Goal: Task Accomplishment & Management: Manage account settings

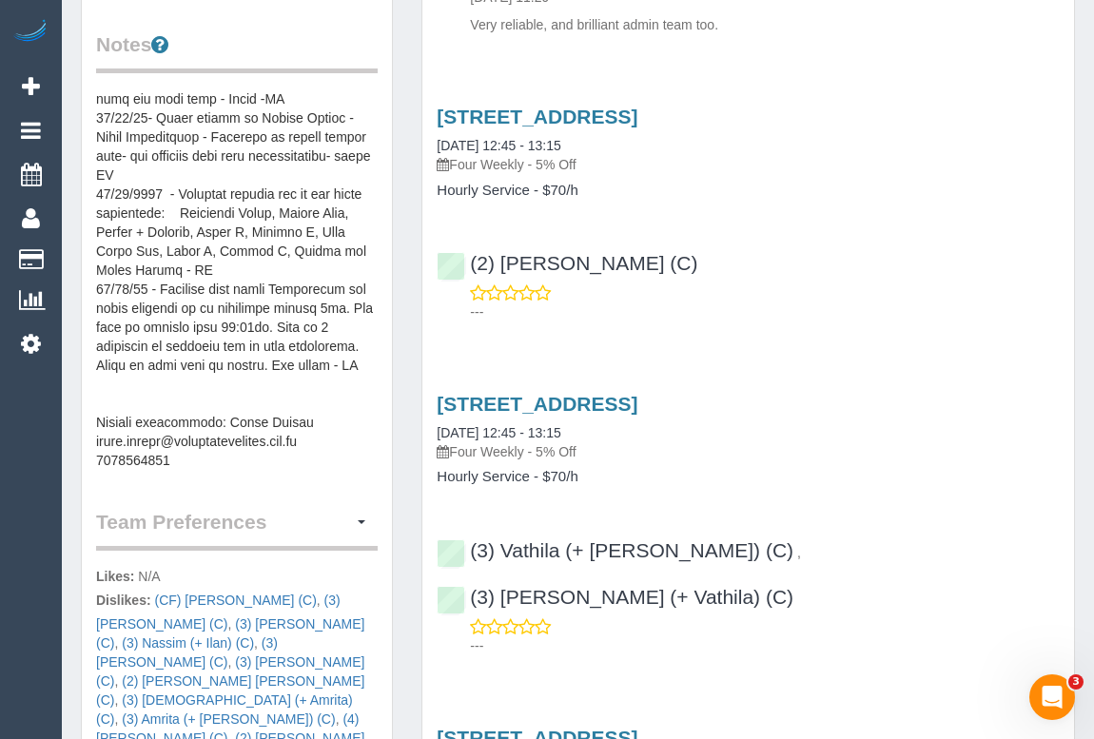
scroll to position [865, 0]
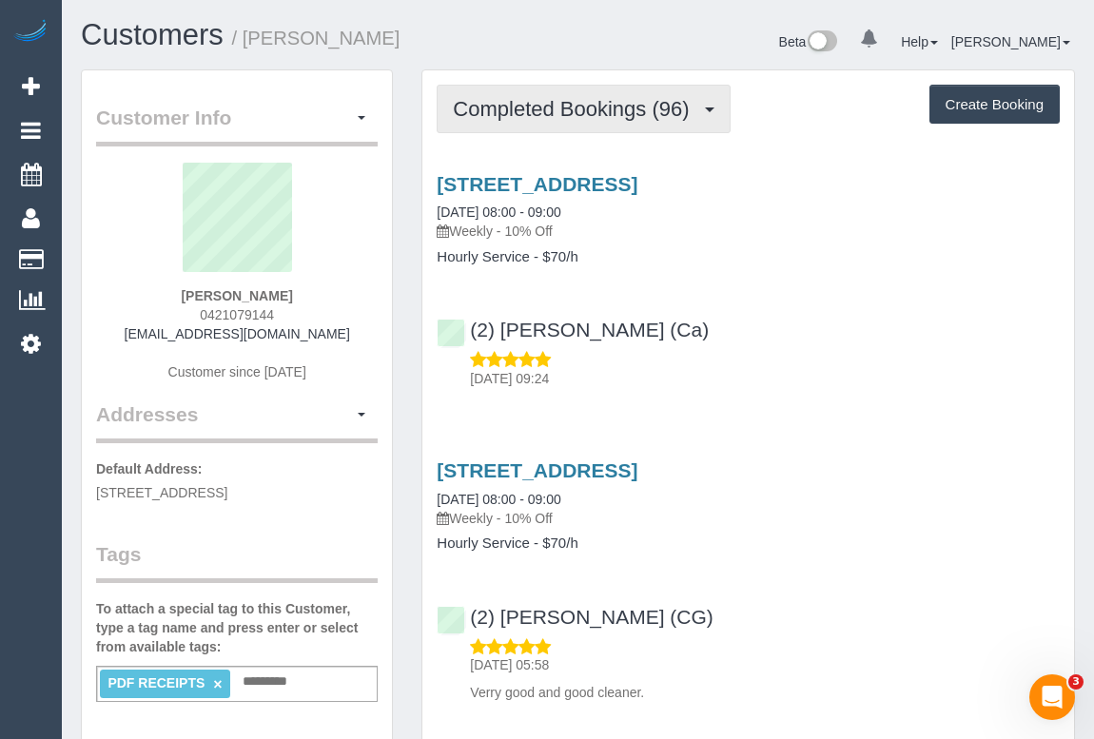
click at [562, 109] on span "Completed Bookings (96)" at bounding box center [576, 109] width 246 height 24
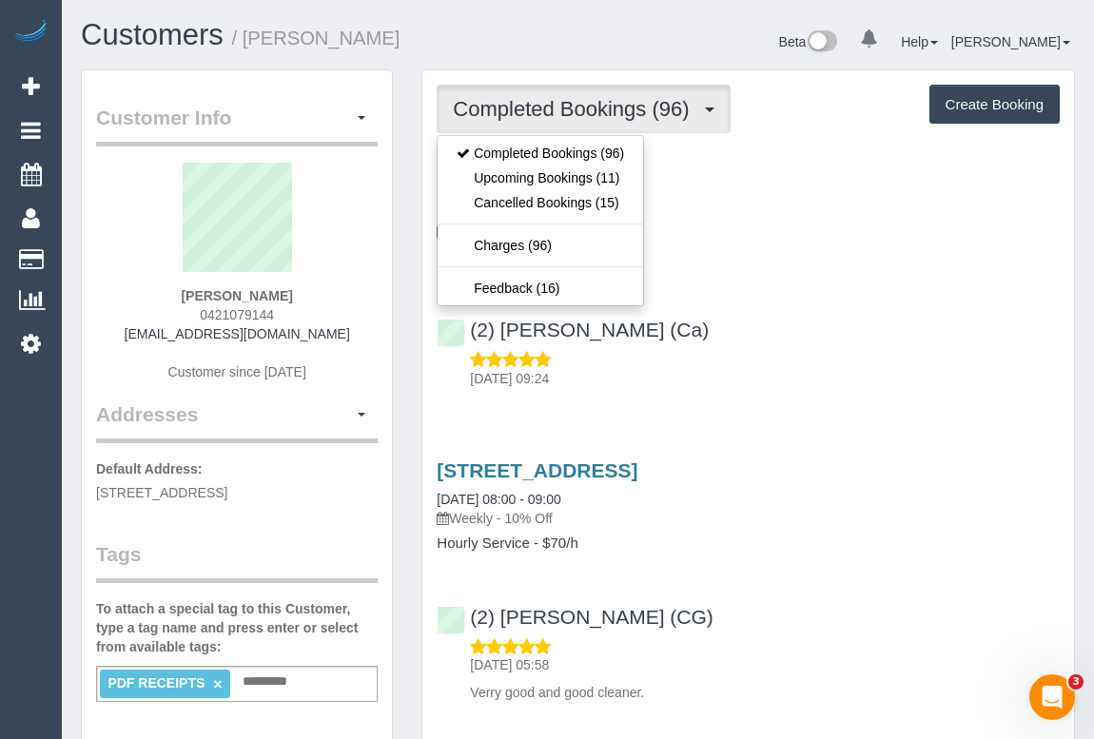
drag, startPoint x: 1009, startPoint y: 247, endPoint x: 880, endPoint y: 211, distance: 133.5
click at [1009, 247] on div "5 Chat Place, Werribee, VIC 3030 28/08/2025 08:00 - 09:00 Weekly - 10% Off Hour…" at bounding box center [749, 219] width 652 height 92
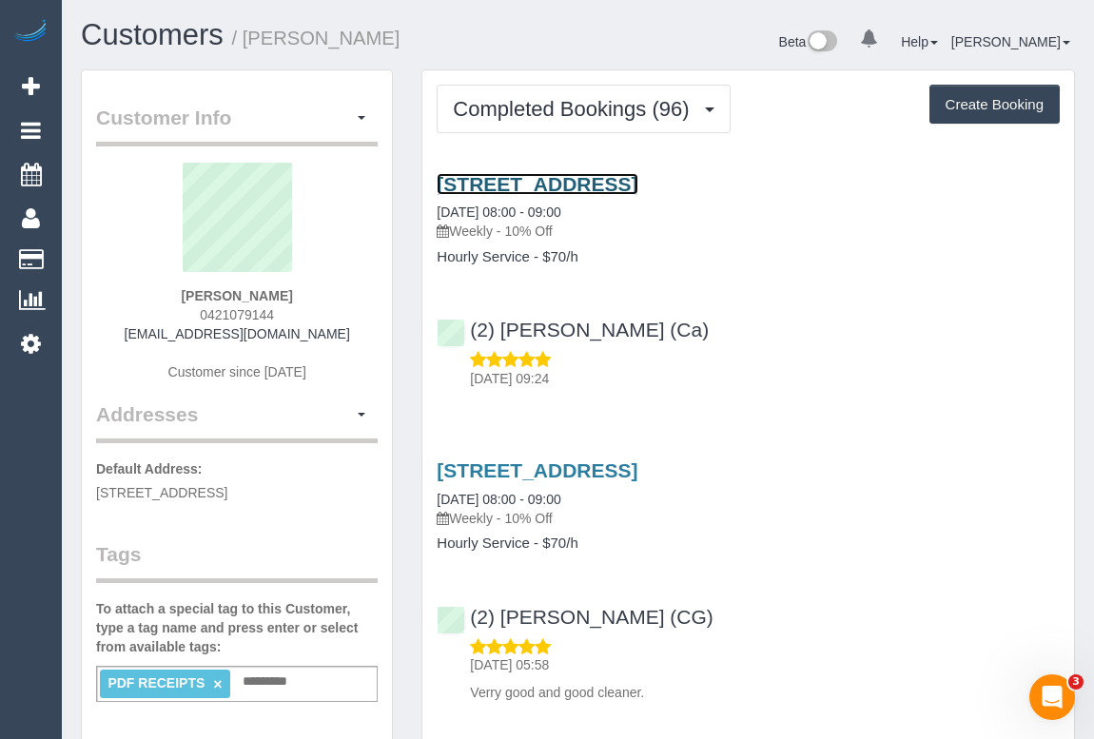
click at [638, 185] on link "5 Chat Place, Werribee, VIC 3030" at bounding box center [537, 184] width 201 height 22
drag, startPoint x: 457, startPoint y: 230, endPoint x: 499, endPoint y: 230, distance: 41.9
click at [499, 230] on p "Weekly - 10% Off" at bounding box center [748, 231] width 623 height 19
copy p "Weekly"
drag, startPoint x: 433, startPoint y: 254, endPoint x: 529, endPoint y: 257, distance: 96.2
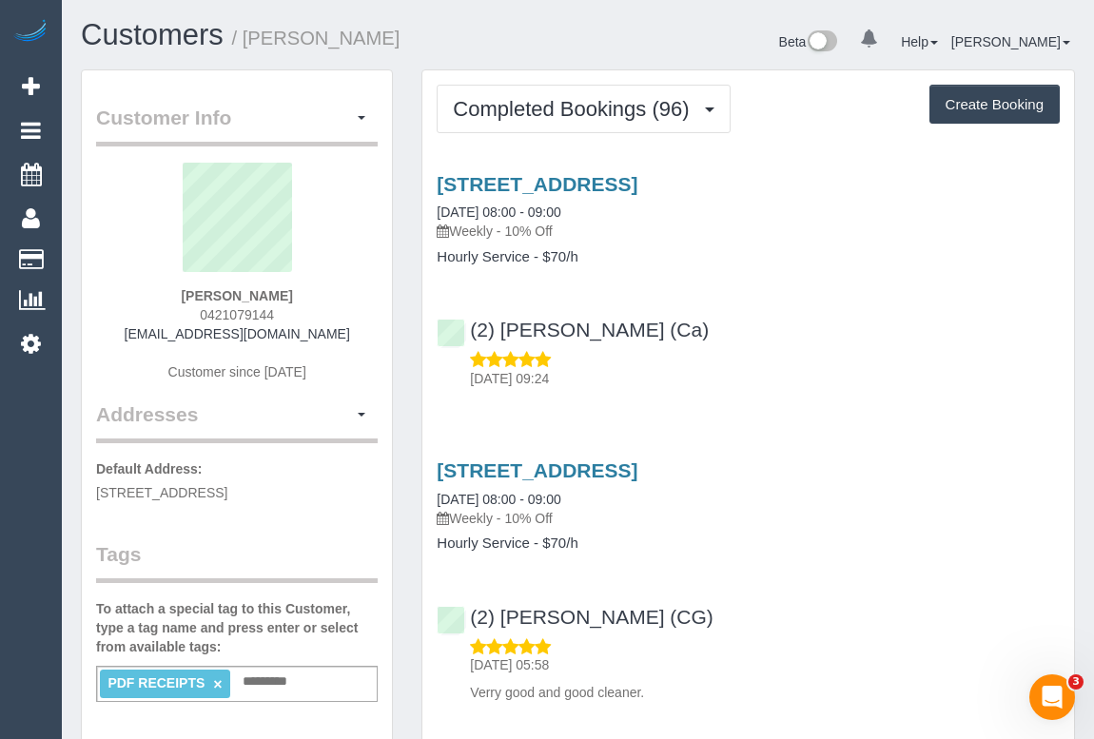
click at [529, 257] on div "5 Chat Place, Werribee, VIC 3030 28/08/2025 08:00 - 09:00 Weekly - 10% Off Hour…" at bounding box center [749, 219] width 652 height 92
copy h4 "Hourly Service"
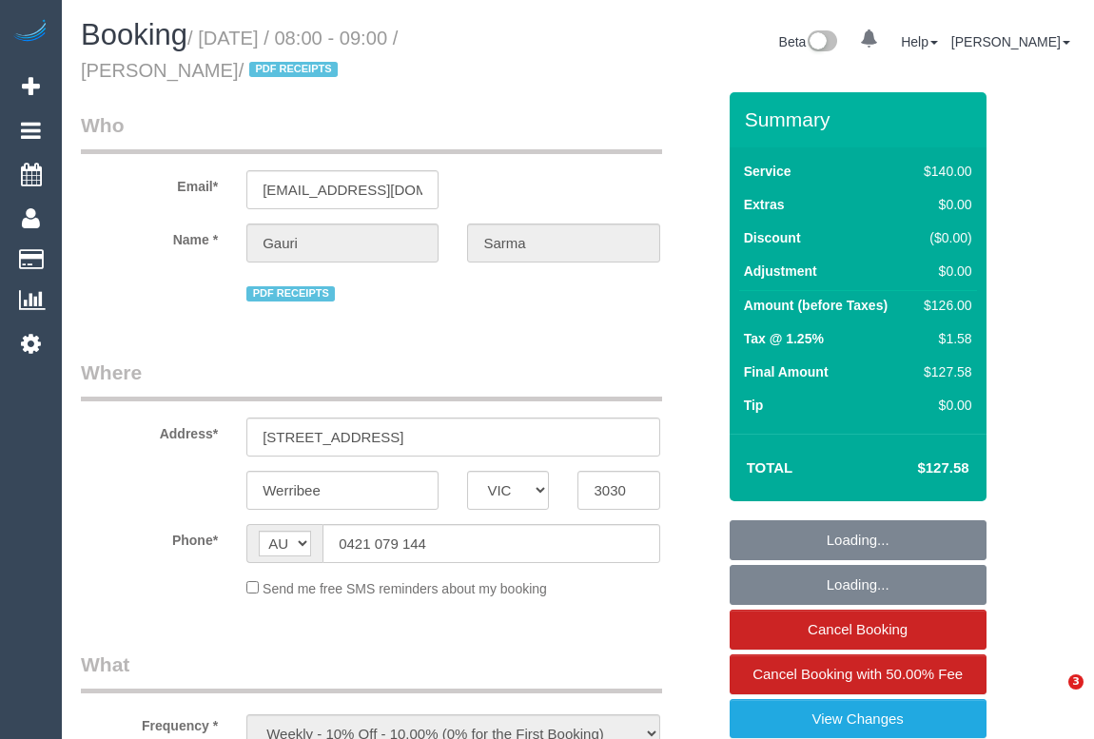
select select "VIC"
select select "string:stripe-pm_1Qcxx42GScqysDRVWEuoYT5p"
select select "number:28"
select select "number:14"
select select "number:19"
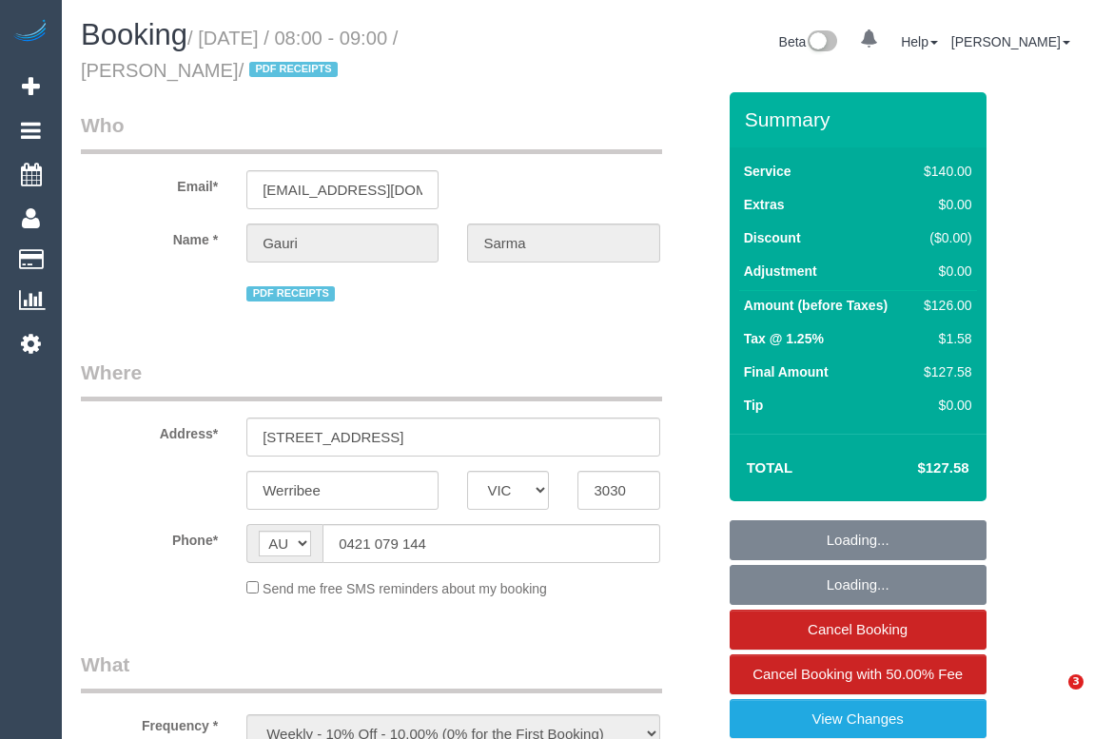
select select "number:36"
select select "number:35"
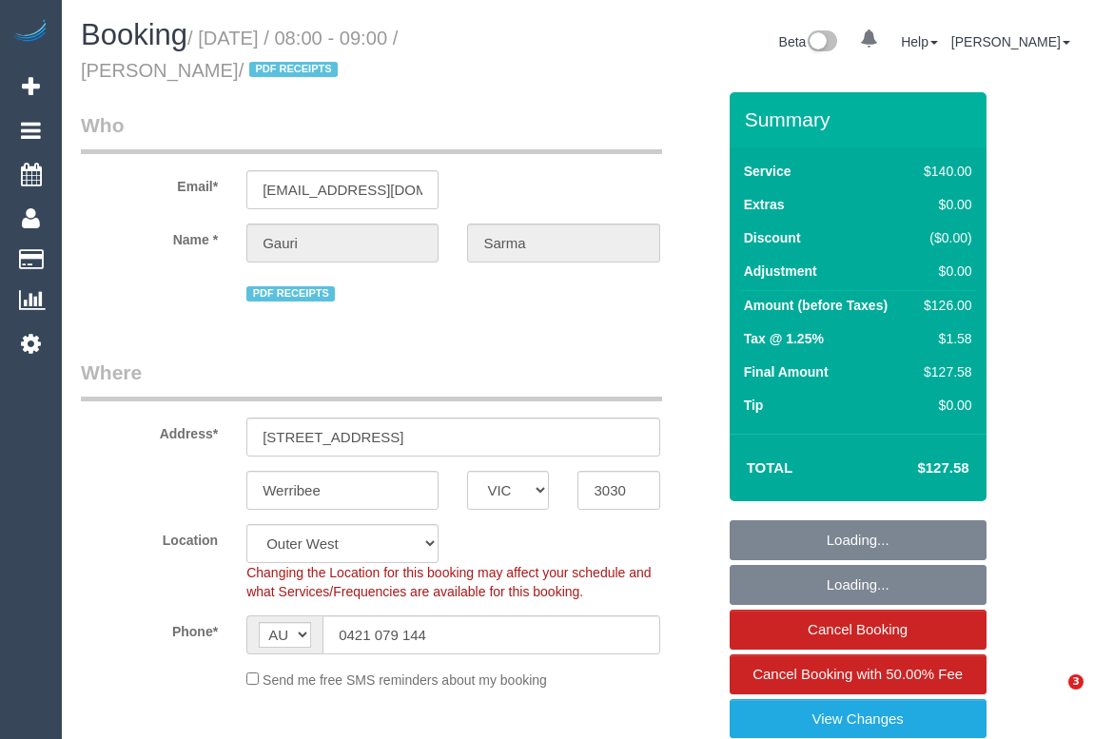
select select "object:738"
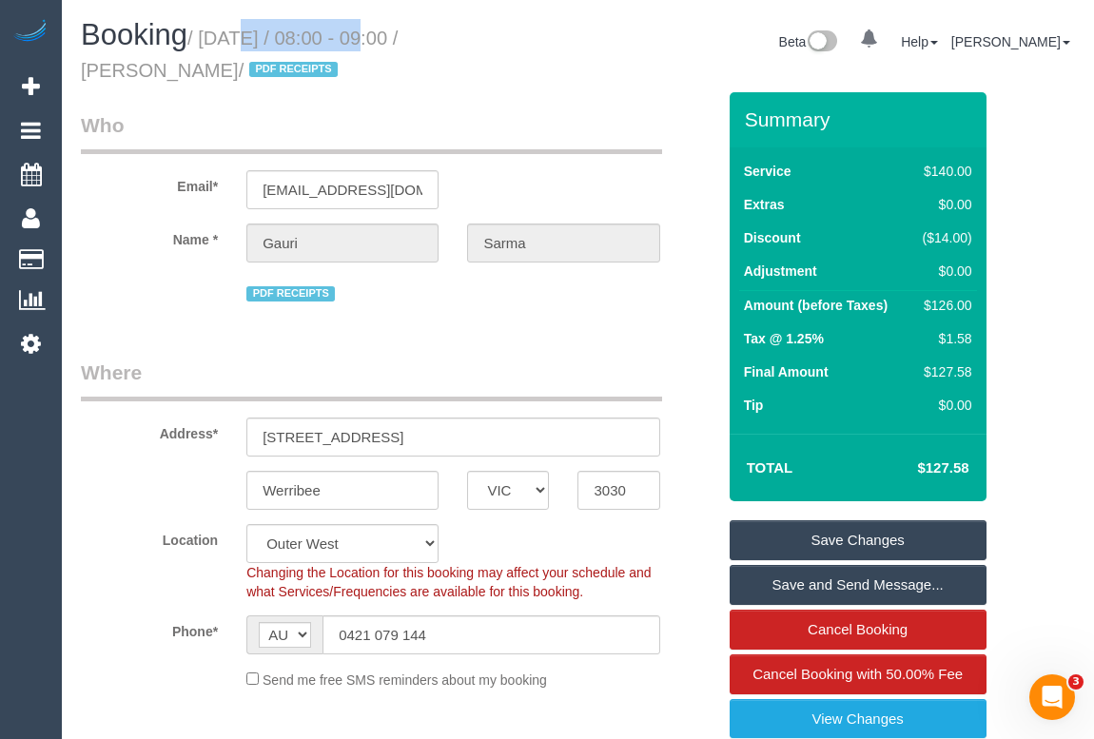
drag, startPoint x: 206, startPoint y: 35, endPoint x: 344, endPoint y: 37, distance: 139.0
click at [344, 37] on small "/ August 28, 2025 / 08:00 - 09:00 / Gauri Sarma / PDF RECEIPTS" at bounding box center [239, 54] width 317 height 53
copy small "August 28, 2025"
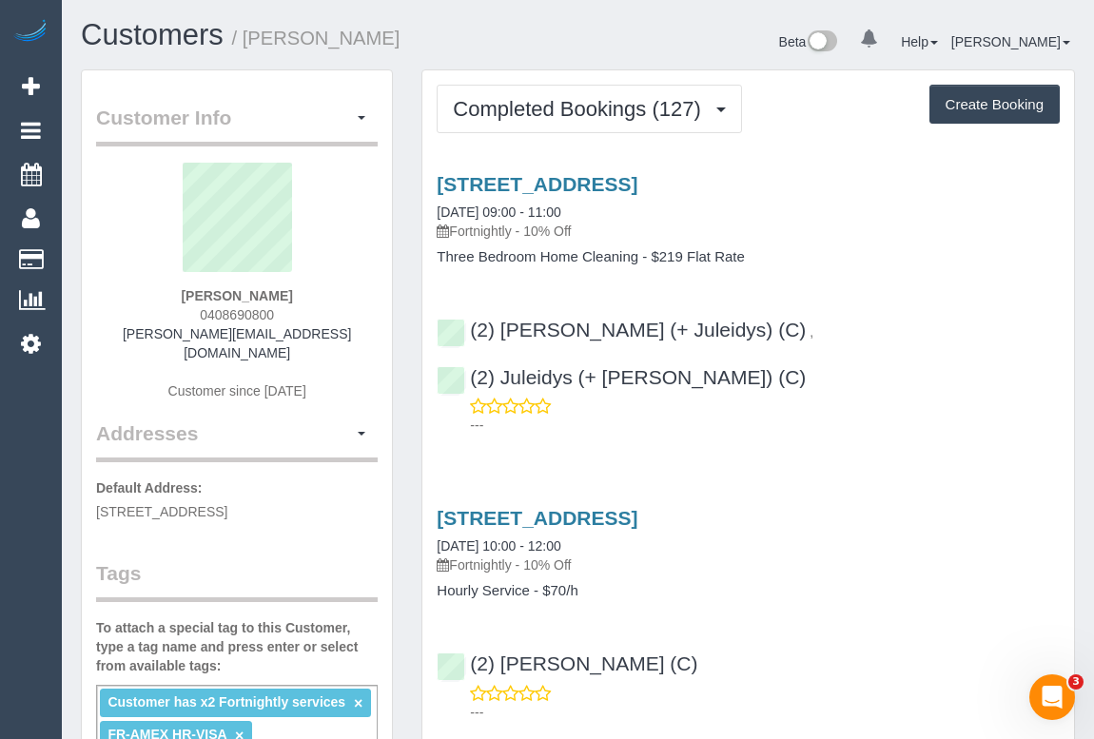
drag, startPoint x: 455, startPoint y: 227, endPoint x: 517, endPoint y: 229, distance: 61.9
click at [517, 229] on p "Fortnightly - 10% Off" at bounding box center [748, 231] width 623 height 19
copy p "Fortnightly"
drag, startPoint x: 436, startPoint y: 256, endPoint x: 638, endPoint y: 258, distance: 201.8
click at [638, 258] on div "17 The Cove, Port Melbourne, VIC 3207 28/08/2025 09:00 - 11:00 Fortnightly - 10…" at bounding box center [749, 219] width 652 height 92
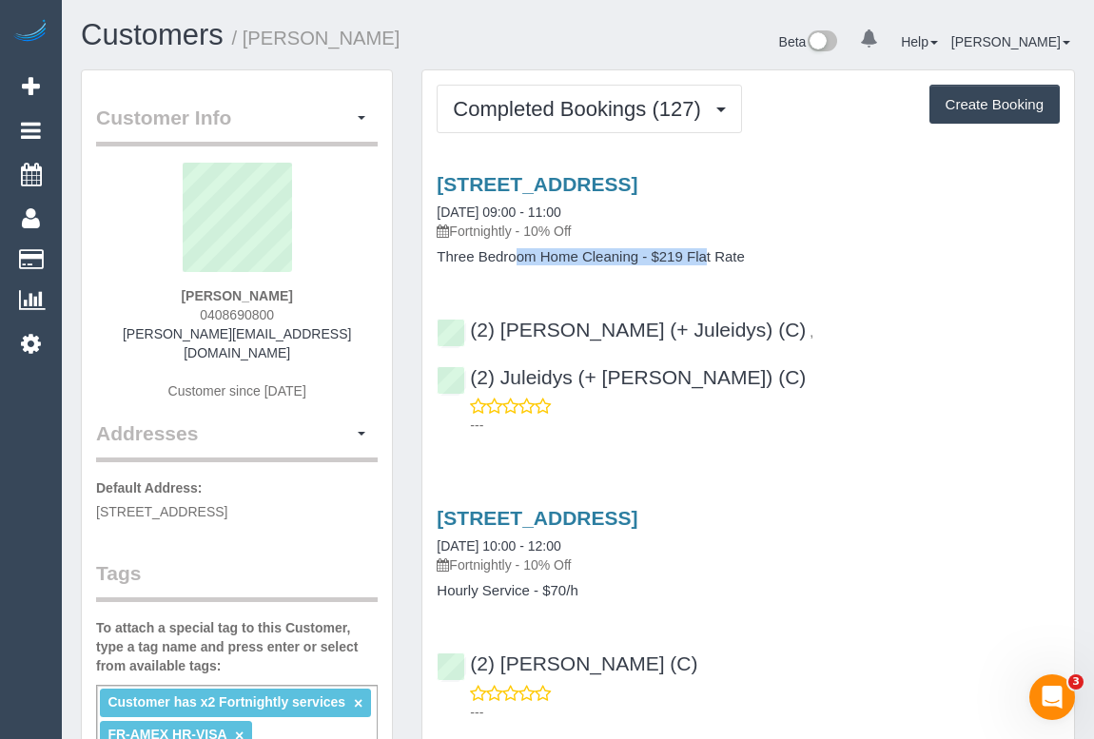
copy h4 "Three Bedroom Home Cleaning"
click at [612, 178] on link "17 The Cove, Port Melbourne, VIC 3207" at bounding box center [537, 184] width 201 height 22
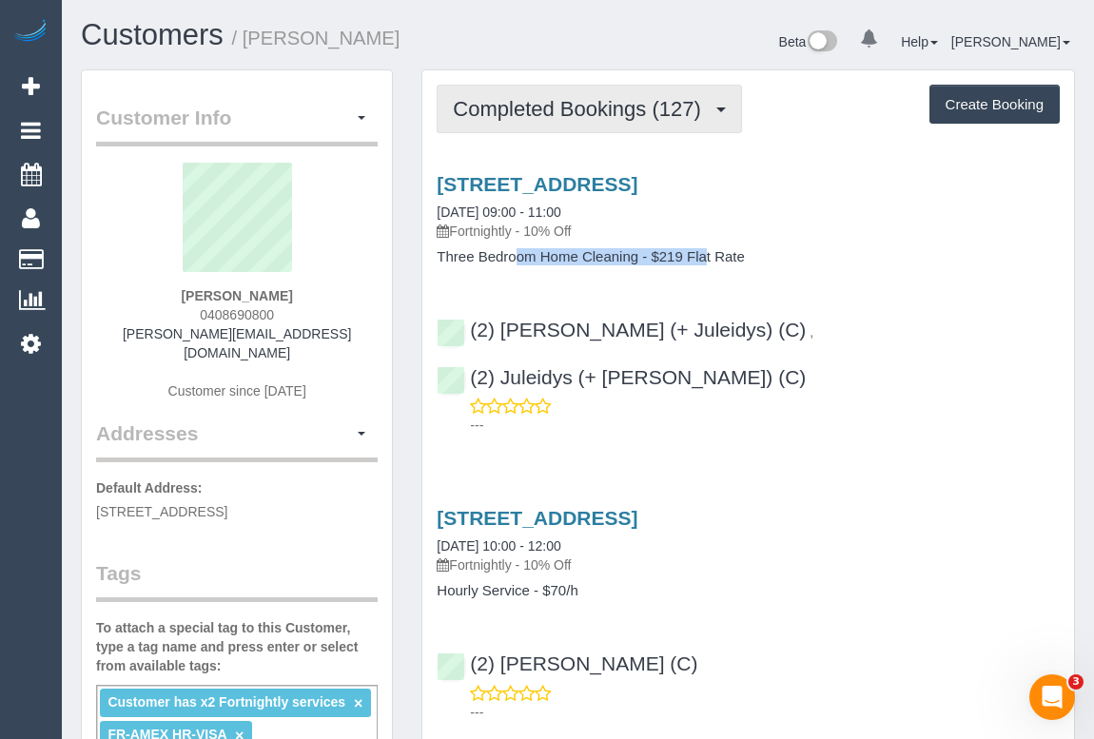
click at [613, 111] on span "Completed Bookings (127)" at bounding box center [581, 109] width 257 height 24
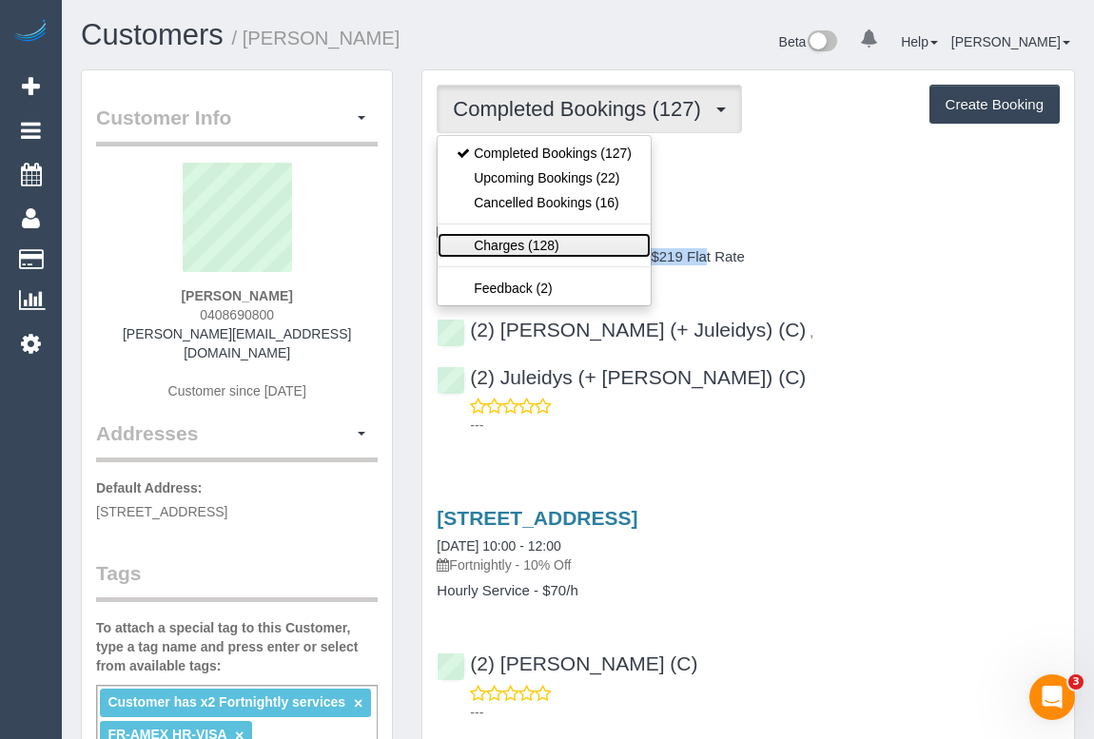
click at [526, 242] on link "Charges (128)" at bounding box center [544, 245] width 213 height 25
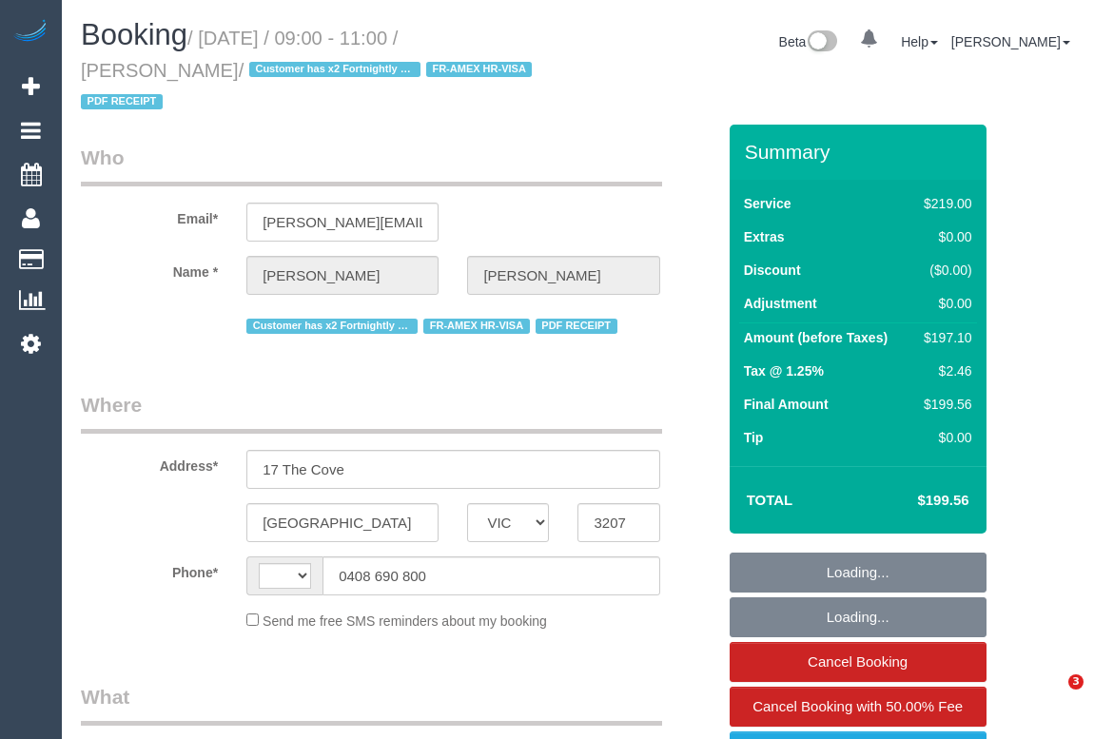
select select "VIC"
select select "object:311"
select select "string:AU"
select select "string:stripe-pm_1HpKuz2GScqysDRVMu1ibnxL"
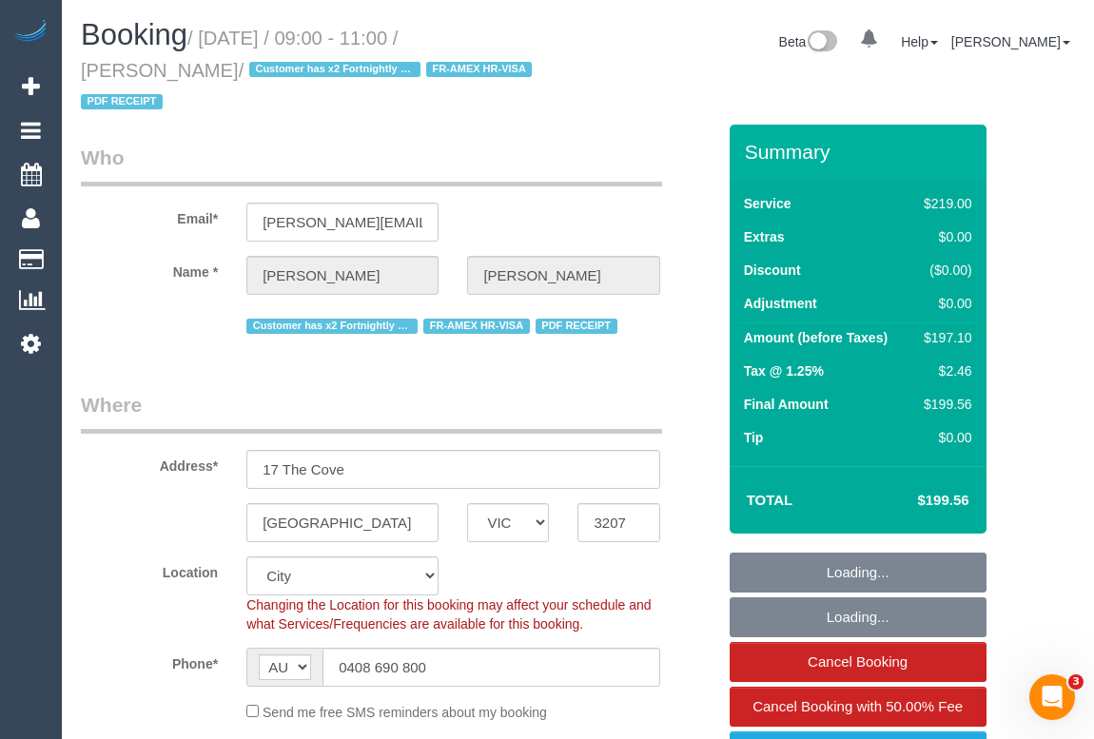
select select "object:661"
select select "number:28"
select select "number:14"
select select "number:19"
select select "number:22"
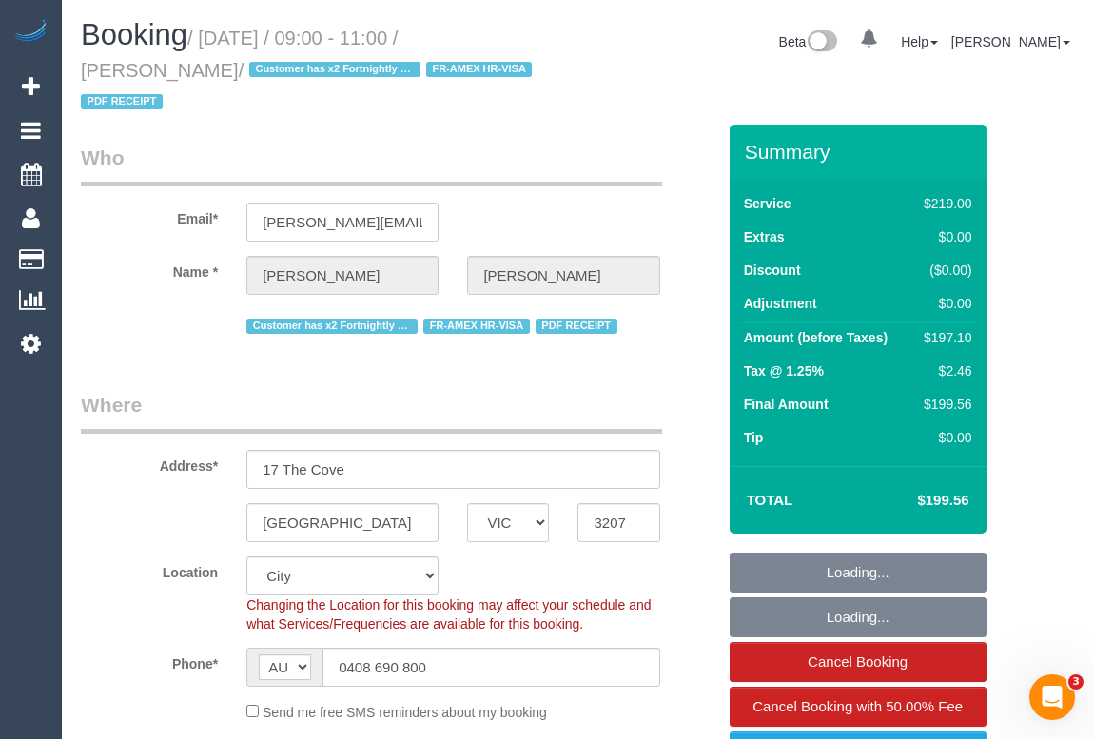
select select "number:11"
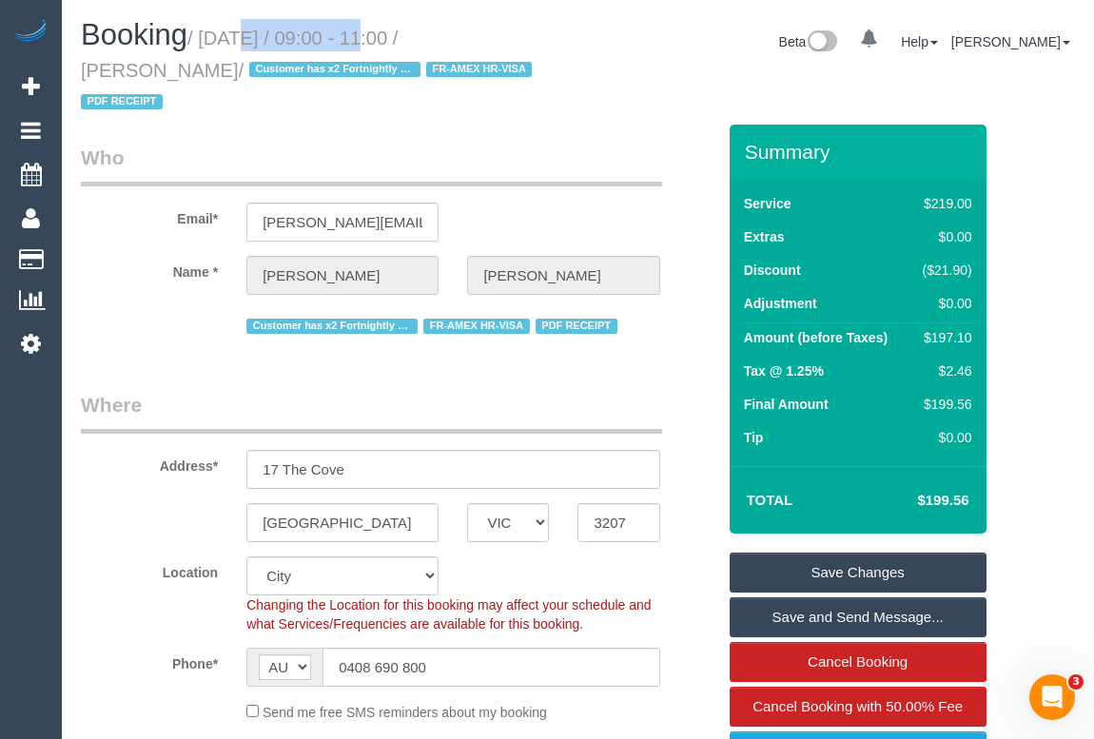
drag, startPoint x: 209, startPoint y: 40, endPoint x: 340, endPoint y: 49, distance: 130.7
click at [340, 49] on h1 "Booking / August 28, 2025 / 09:00 - 11:00 / Margaret Mayman / Customer has x2 F…" at bounding box center [322, 67] width 483 height 97
copy small "[DATE]"
drag, startPoint x: 739, startPoint y: 266, endPoint x: 1094, endPoint y: 350, distance: 364.9
click at [810, 268] on td "Discount" at bounding box center [825, 272] width 172 height 33
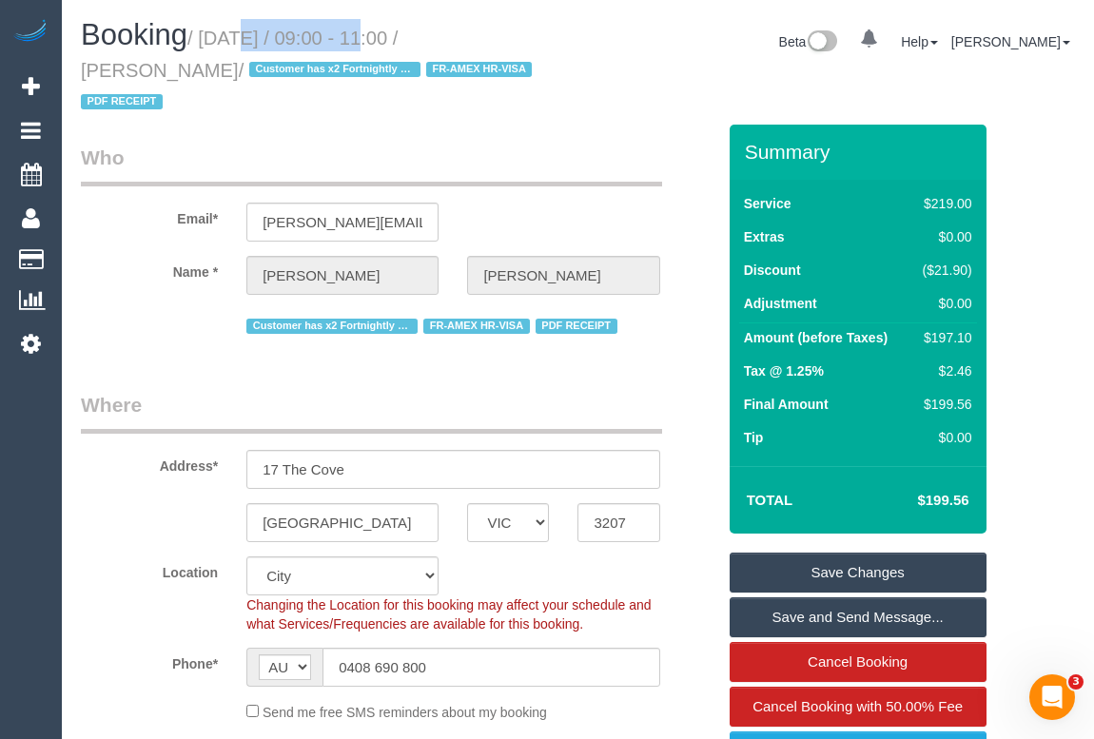
copy label "Discount"
click at [569, 407] on legend "Where" at bounding box center [371, 412] width 581 height 43
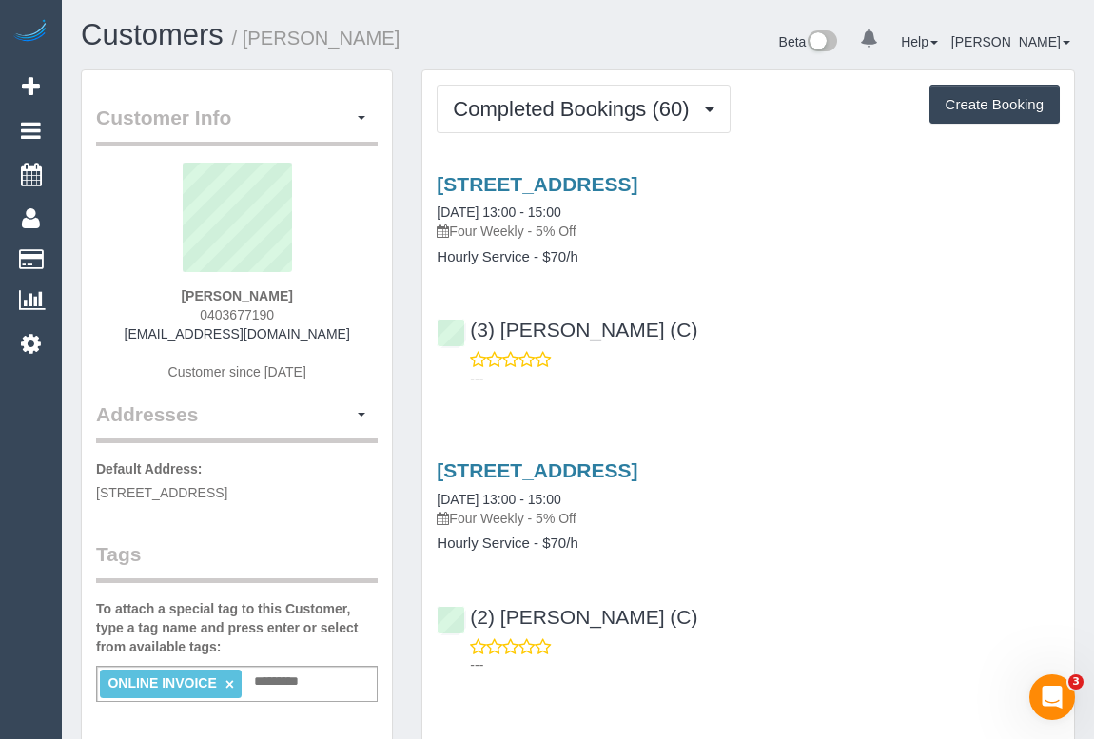
click at [744, 375] on p "---" at bounding box center [765, 378] width 590 height 19
click at [584, 181] on link "31 Reflection Drive, Wantirna, VIC 3152" at bounding box center [537, 184] width 201 height 22
drag, startPoint x: 458, startPoint y: 227, endPoint x: 533, endPoint y: 239, distance: 76.0
click at [533, 239] on p "Four Weekly - 5% Off" at bounding box center [748, 231] width 623 height 19
copy p "Four Weekly"
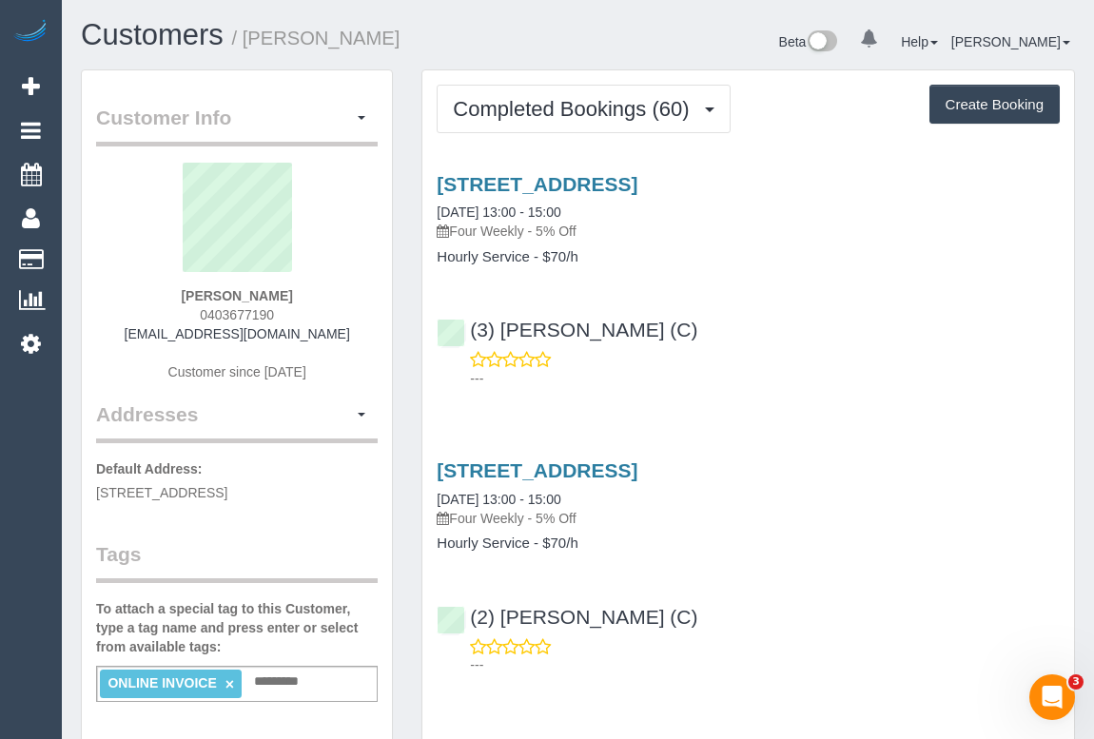
drag, startPoint x: 163, startPoint y: 291, endPoint x: 285, endPoint y: 294, distance: 121.8
click at [285, 294] on div "Stephanie Chan 0403677190 steph.chan02@gmail.com Customer since 2021" at bounding box center [237, 282] width 282 height 238
copy strong "Stephanie Chan"
drag, startPoint x: 455, startPoint y: 229, endPoint x: 529, endPoint y: 229, distance: 74.2
click at [529, 229] on p "Four Weekly - 5% Off" at bounding box center [748, 231] width 623 height 19
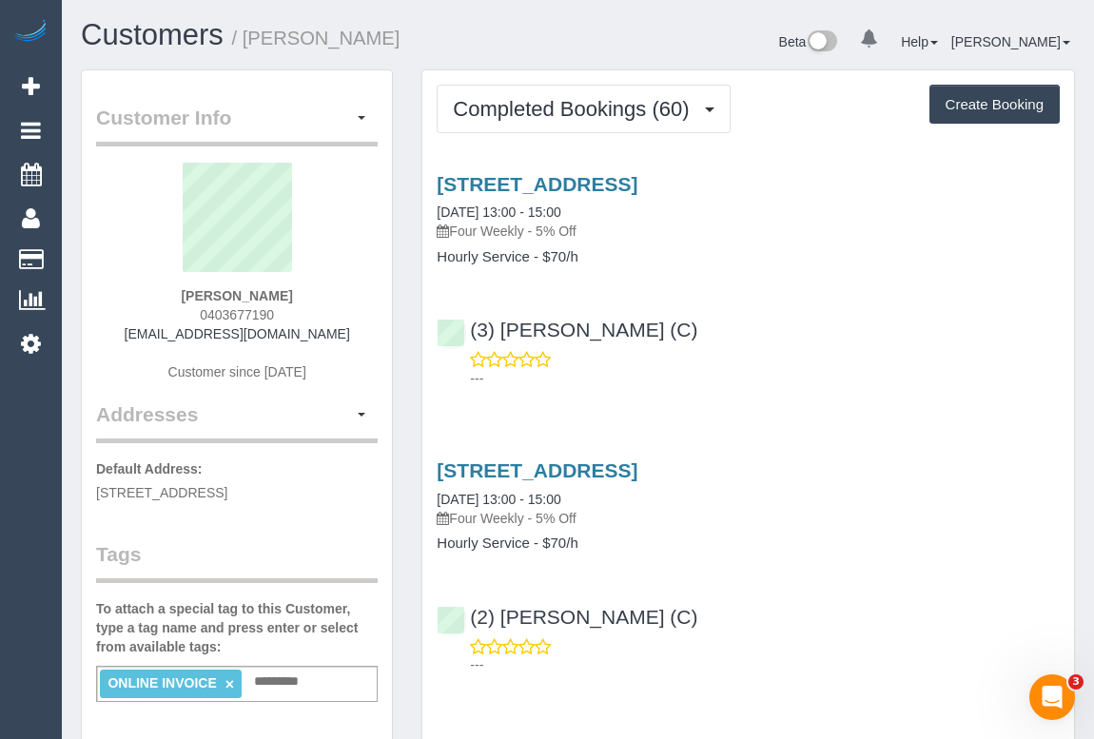
copy p "Four Weekly"
drag, startPoint x: 437, startPoint y: 255, endPoint x: 526, endPoint y: 255, distance: 89.5
click at [526, 255] on h4 "Hourly Service - $70/h" at bounding box center [748, 257] width 623 height 16
copy h4 "Hourly Service"
drag, startPoint x: 732, startPoint y: 375, endPoint x: 737, endPoint y: 441, distance: 65.8
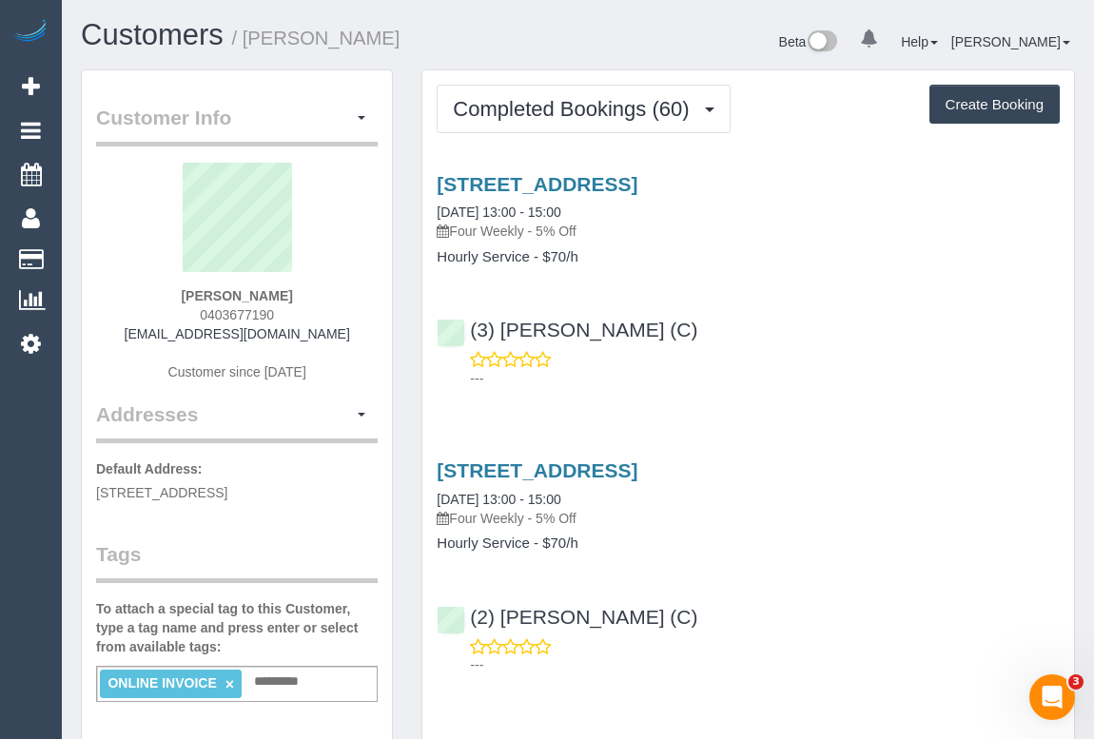
click at [733, 375] on p "---" at bounding box center [765, 378] width 590 height 19
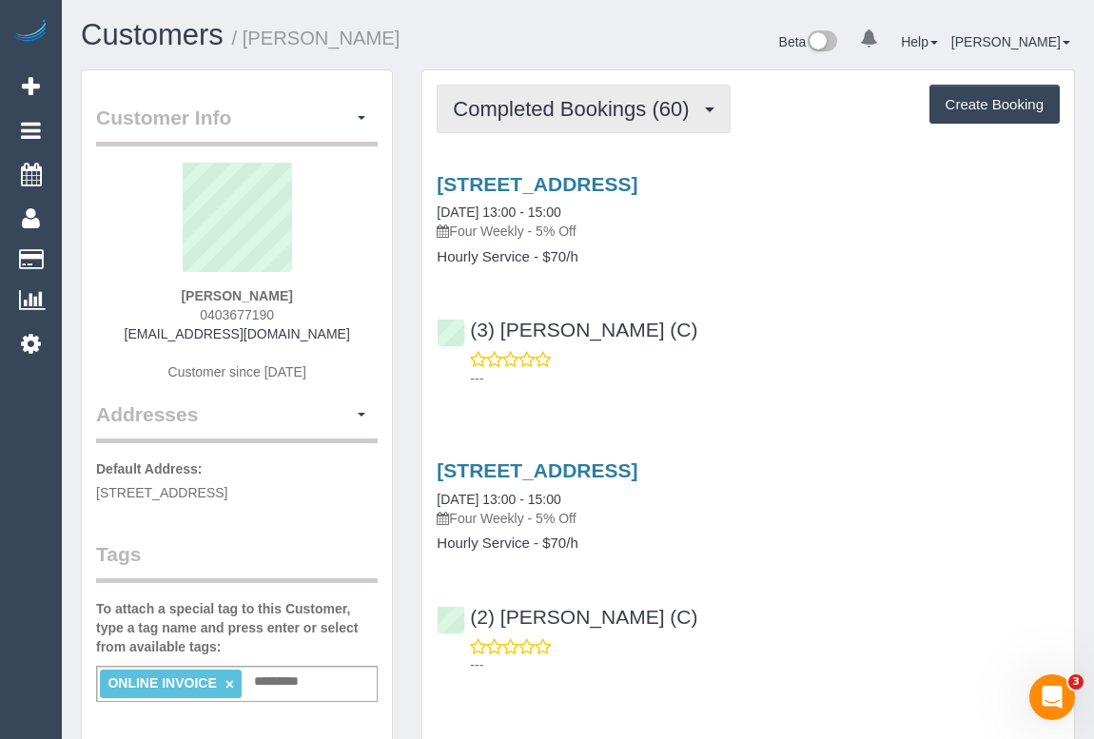
click at [574, 106] on span "Completed Bookings (60)" at bounding box center [576, 109] width 246 height 24
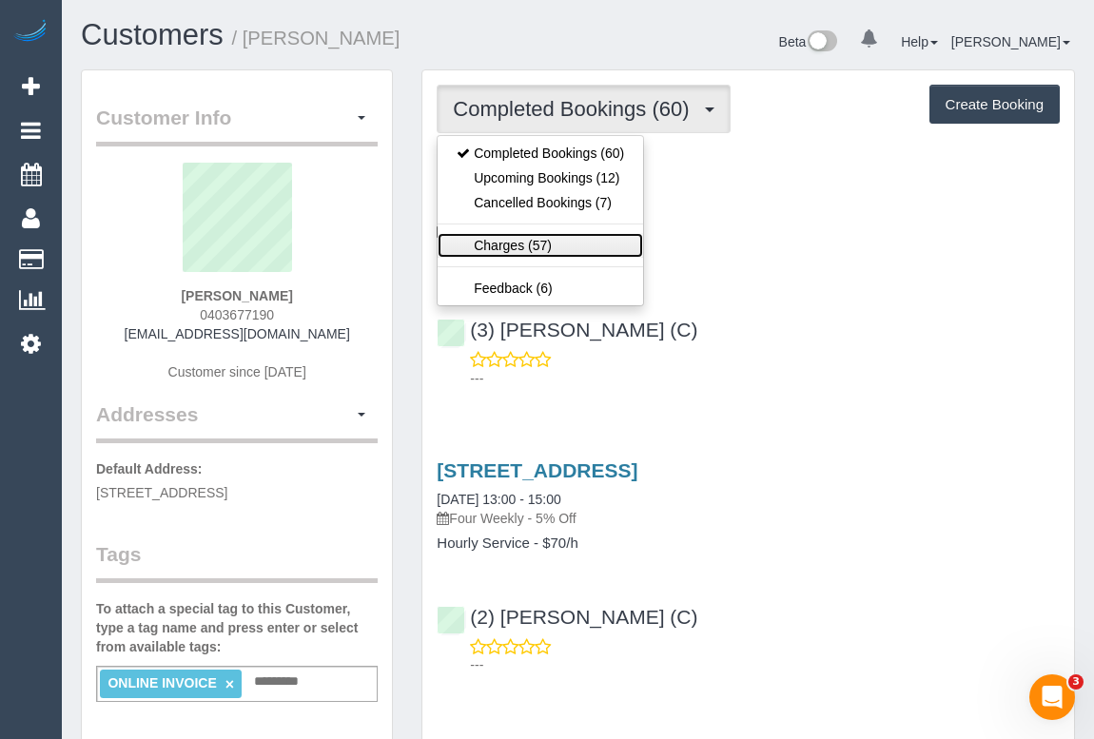
click at [506, 244] on link "Charges (57)" at bounding box center [541, 245] width 206 height 25
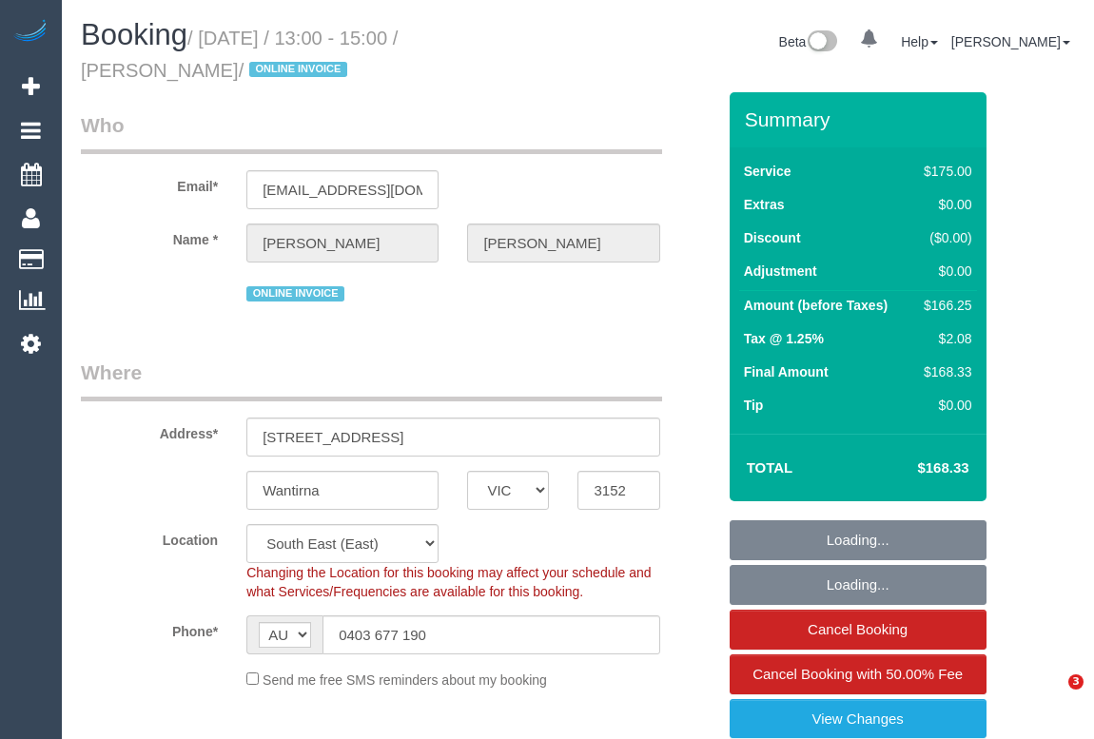
select select "VIC"
select select "150"
select select "number:28"
select select "number:14"
select select "number:19"
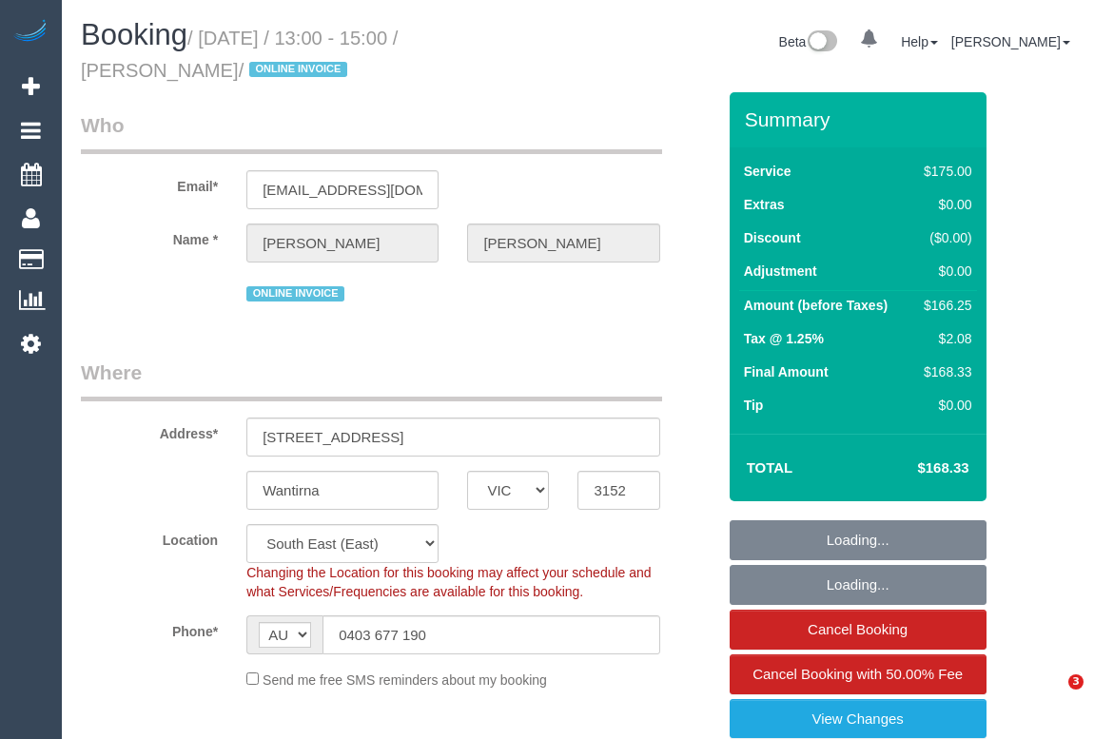
select select "number:36"
select select "number:34"
select select "number:26"
select select "object:884"
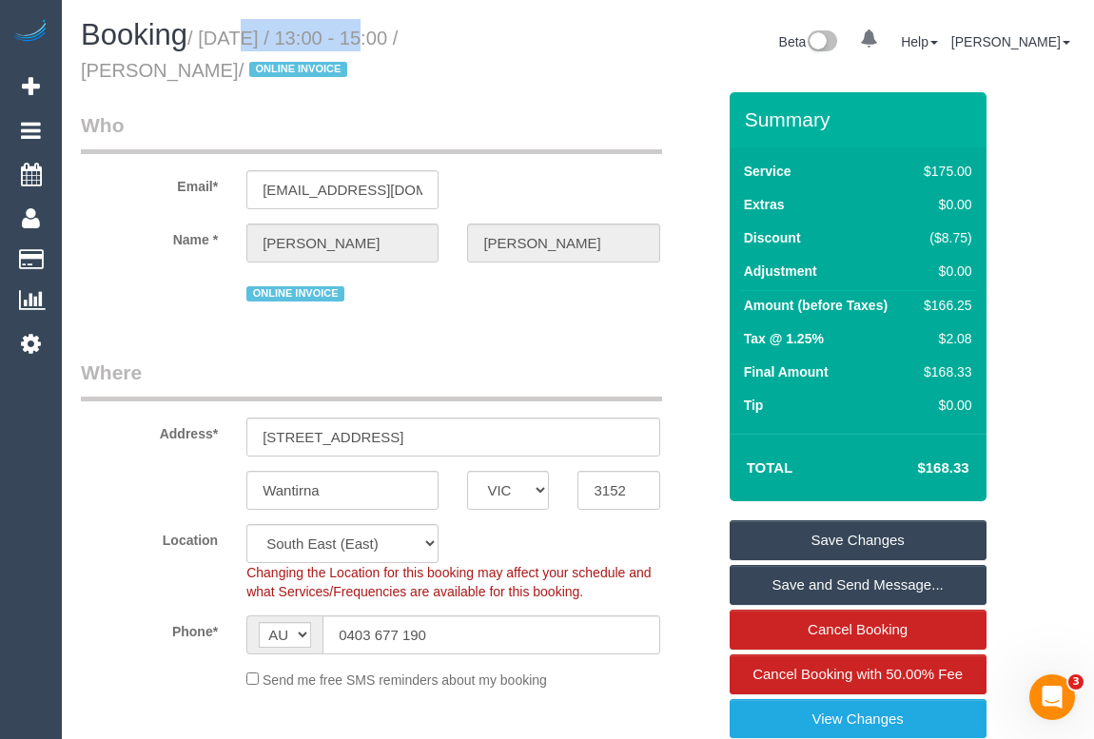
drag, startPoint x: 207, startPoint y: 36, endPoint x: 342, endPoint y: 41, distance: 135.2
click at [342, 41] on small "/ [DATE] / 13:00 - 15:00 / [PERSON_NAME] / ONLINE INVOICE" at bounding box center [239, 54] width 317 height 53
copy small "[DATE]"
